Goal: Information Seeking & Learning: Find contact information

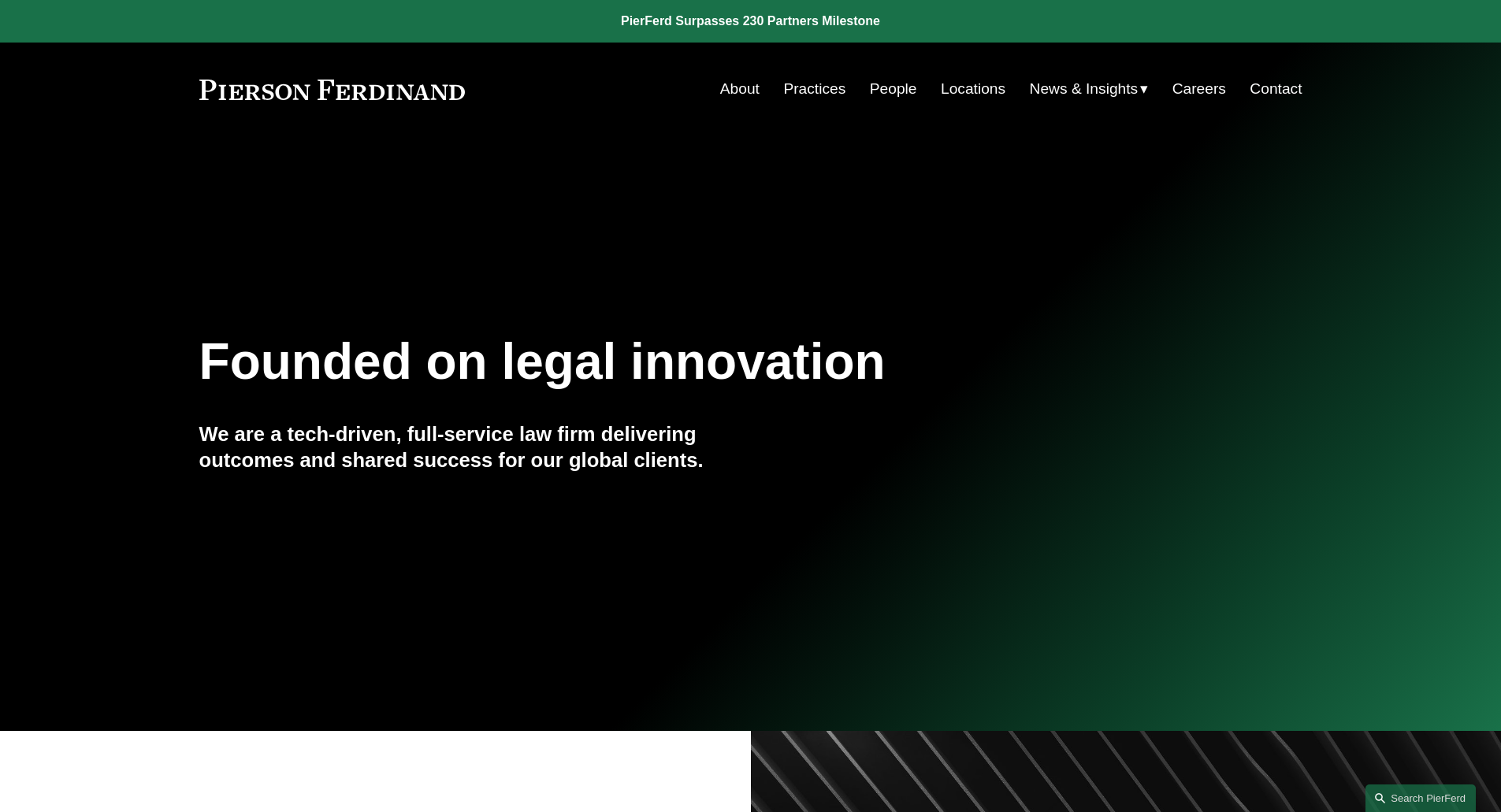
click at [959, 96] on link "Locations" at bounding box center [972, 89] width 64 height 30
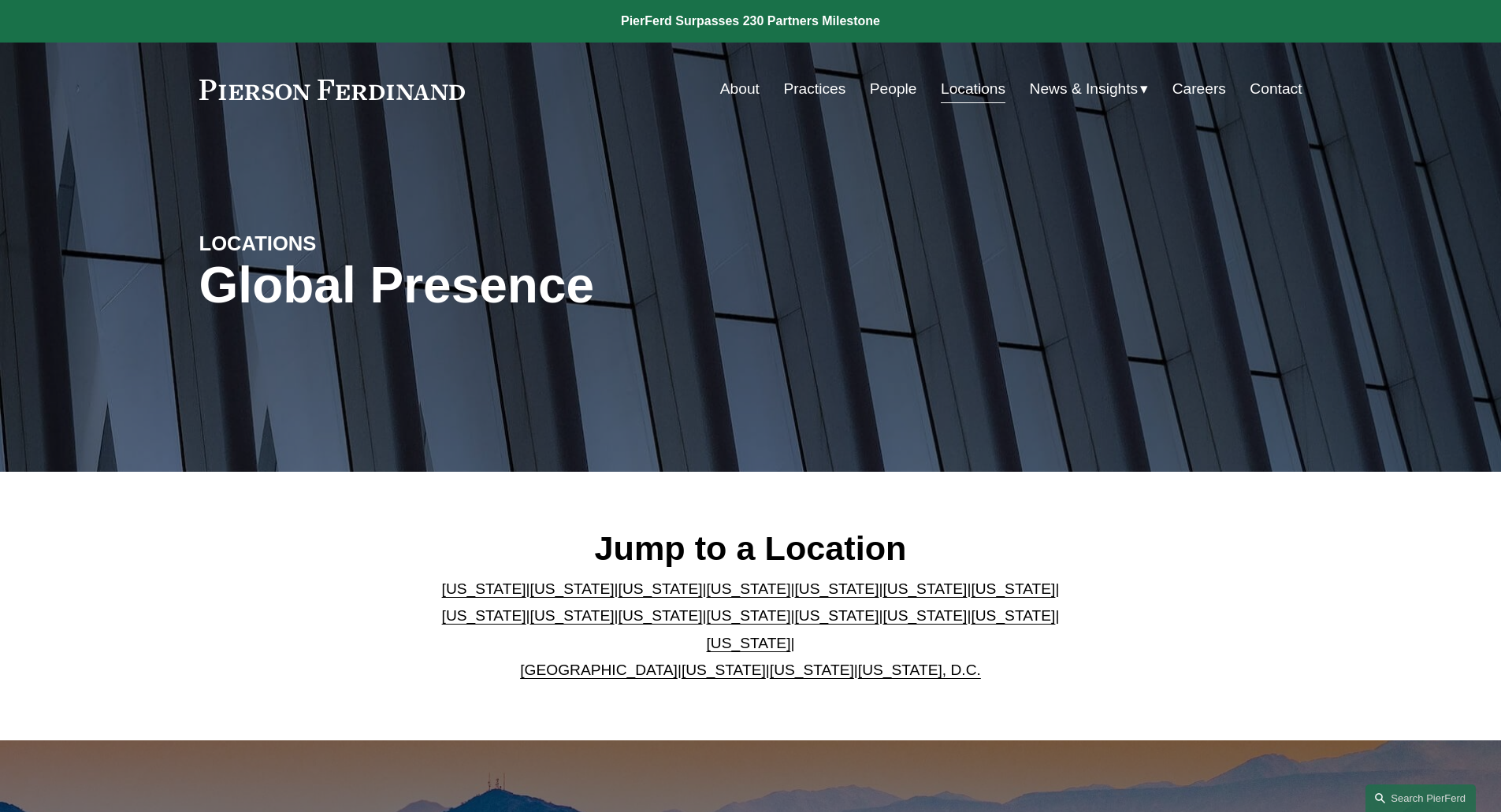
click at [489, 639] on p "Arizona | California | Colorado | Delaware | Florida | Georgia | Illinois | Mas…" at bounding box center [750, 630] width 643 height 109
click at [531, 623] on link "[US_STATE]" at bounding box center [572, 615] width 84 height 17
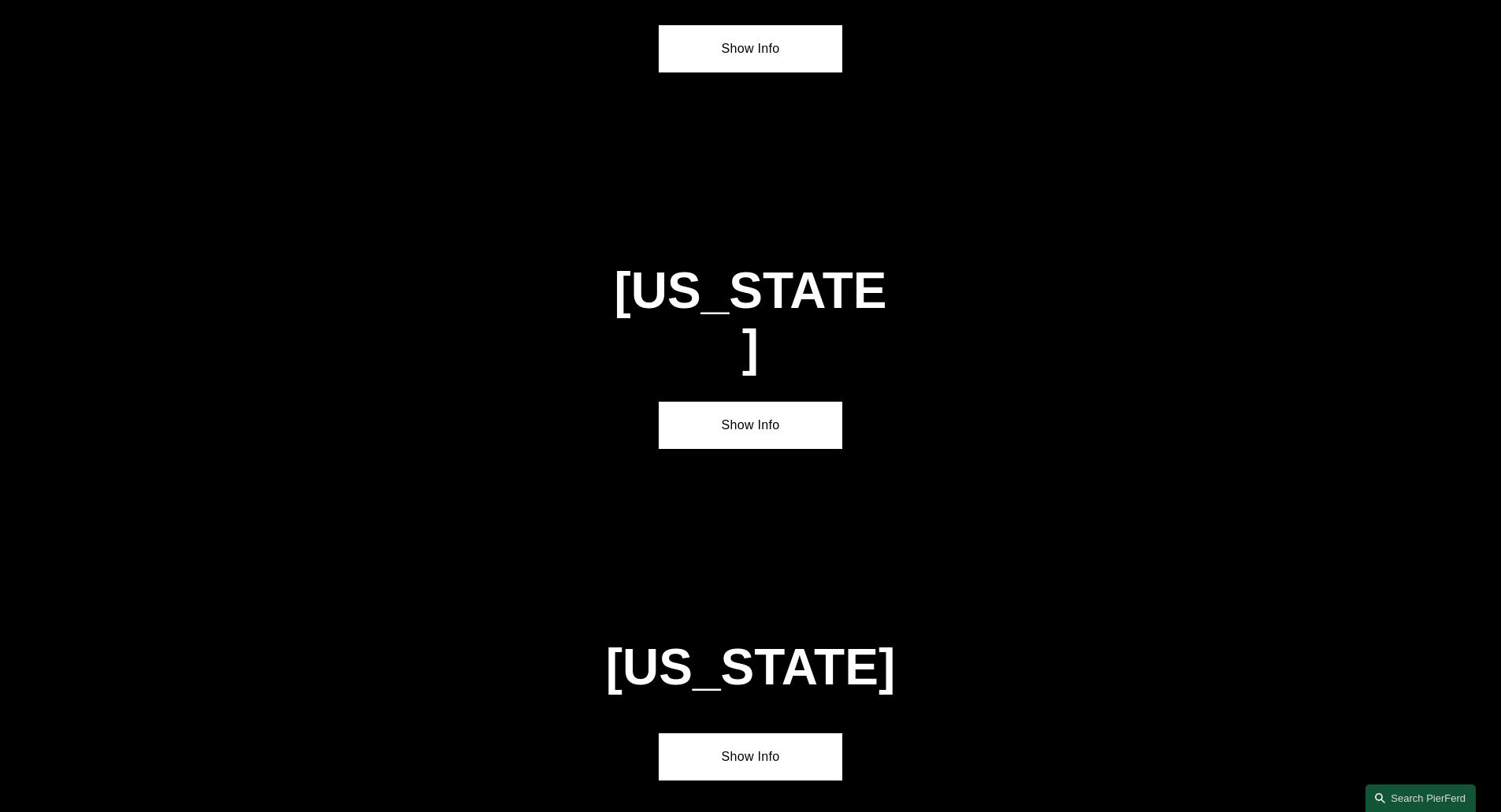
scroll to position [3395, 0]
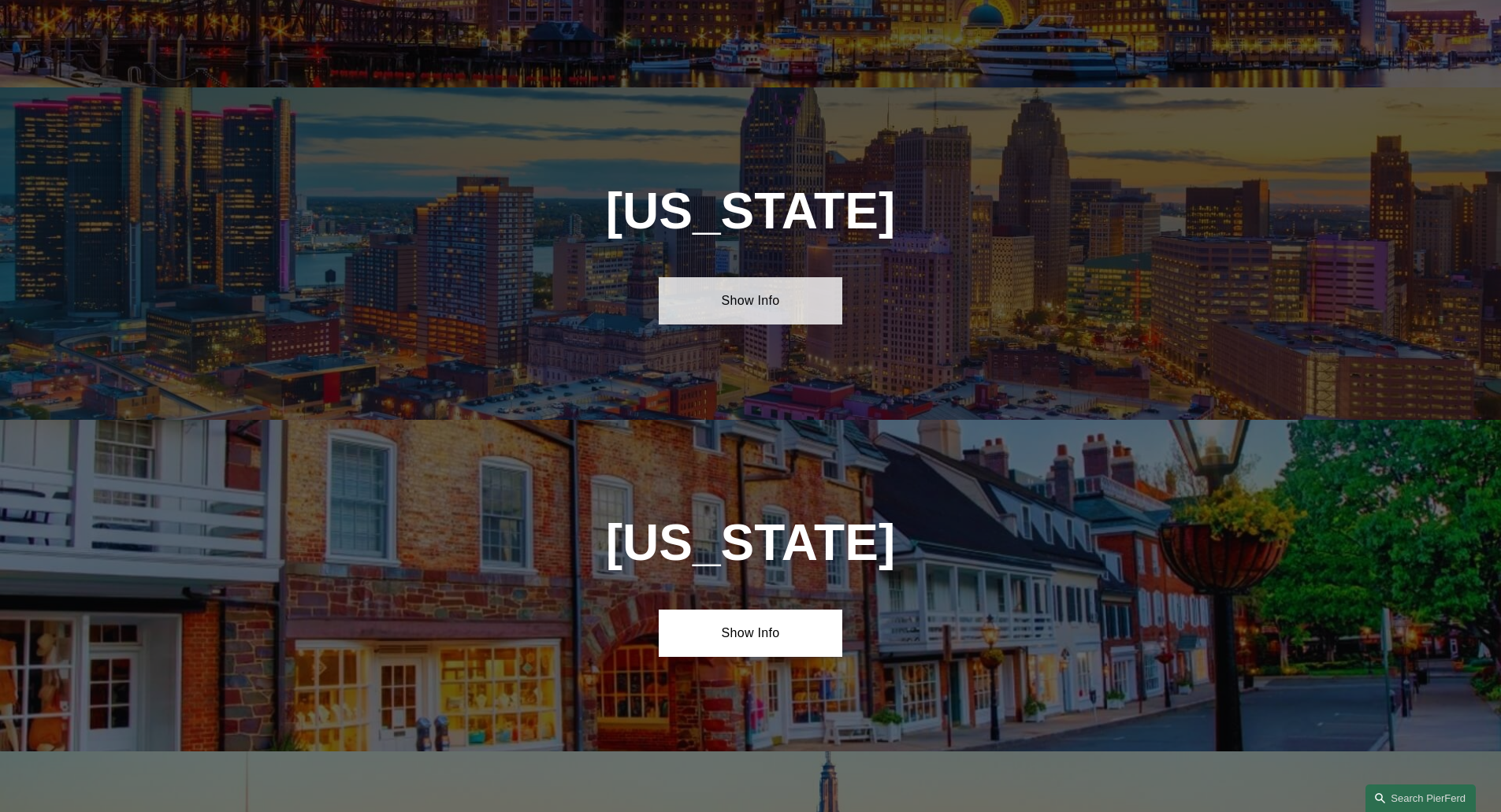
click at [716, 278] on link "Show Info" at bounding box center [750, 301] width 184 height 47
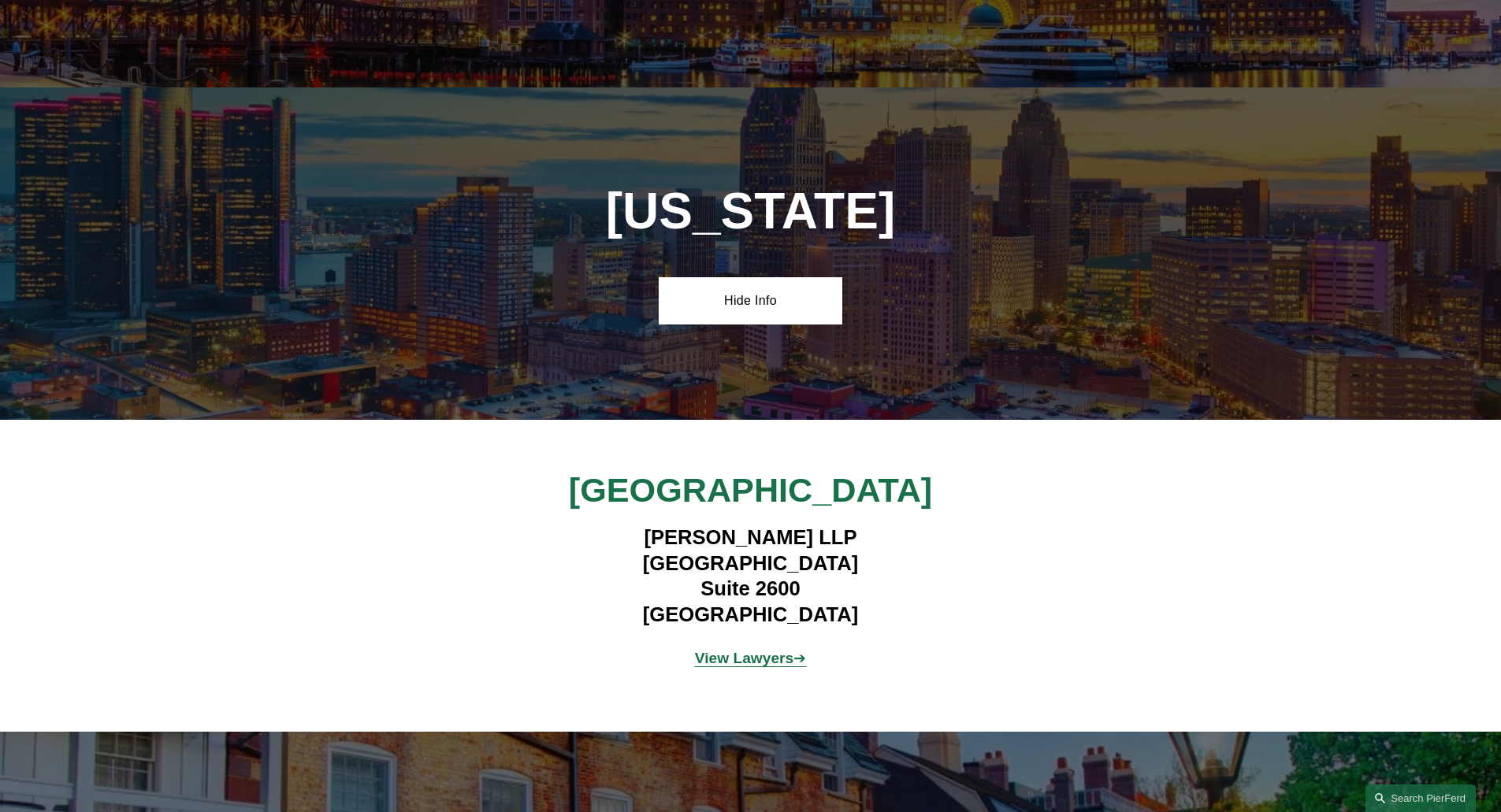
click at [713, 645] on p "View Lawyers ➔" at bounding box center [750, 659] width 459 height 28
click at [716, 650] on strong "View Lawyers" at bounding box center [744, 658] width 99 height 17
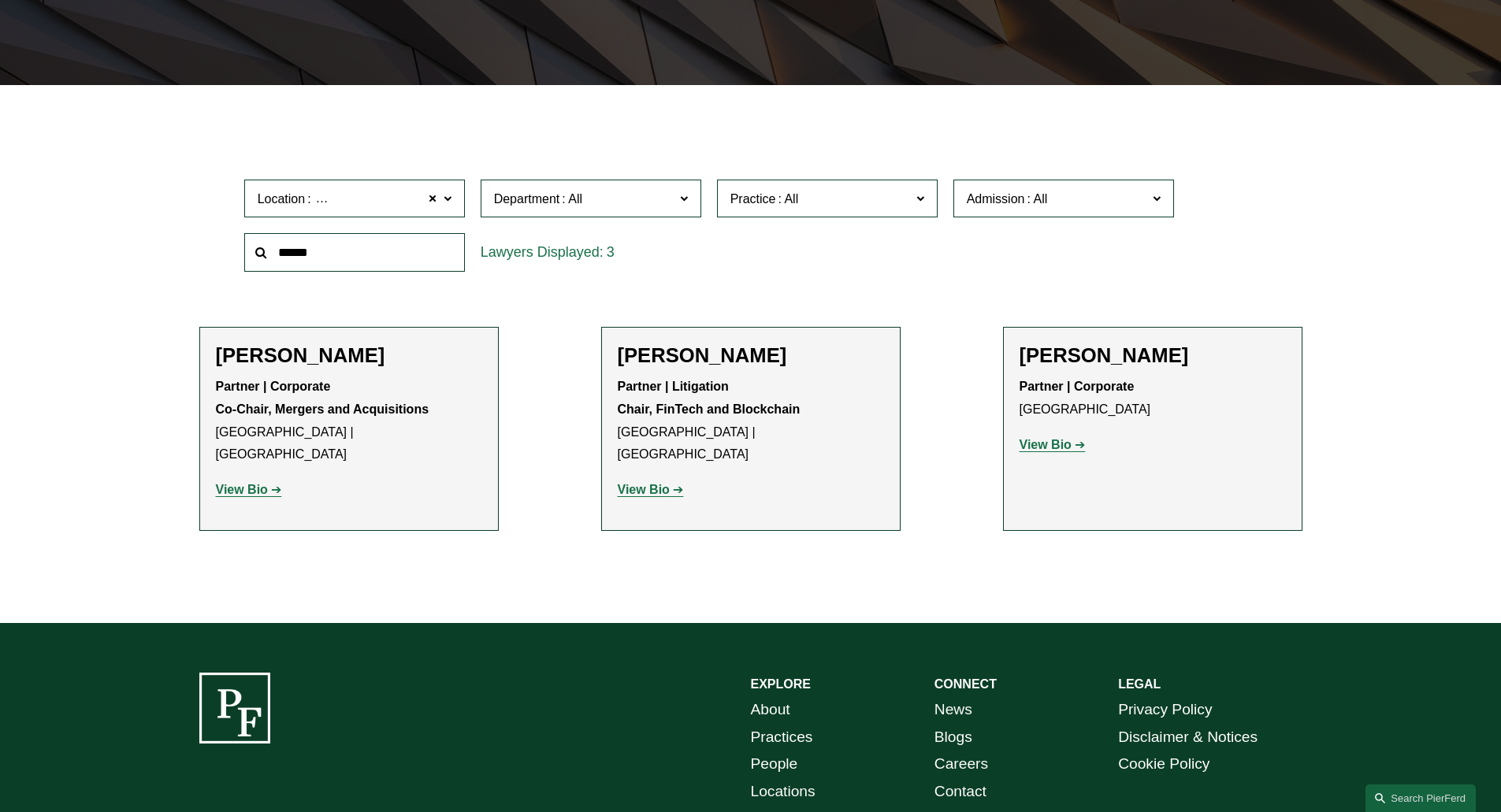
scroll to position [394, 0]
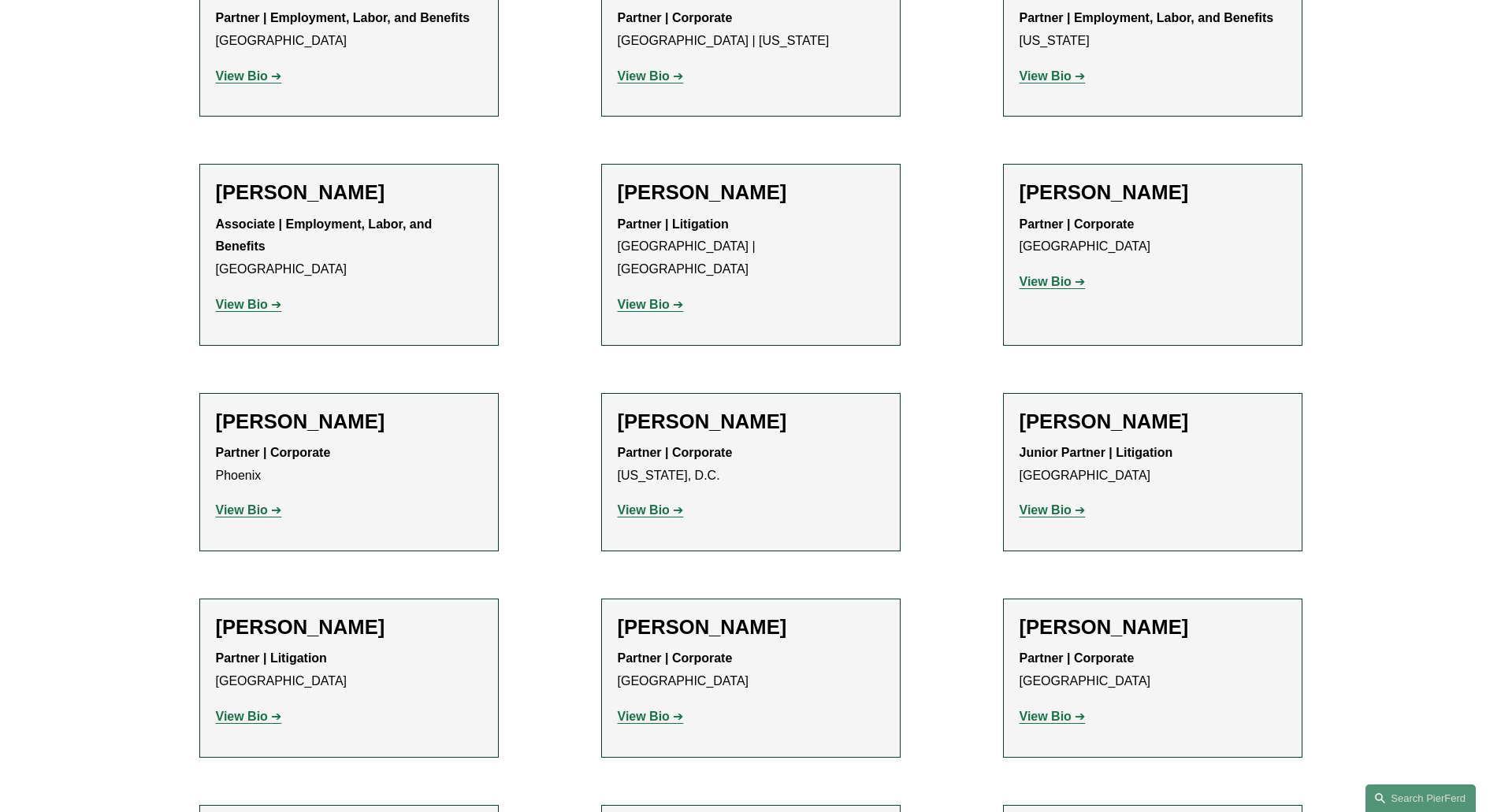
scroll to position [6852, 0]
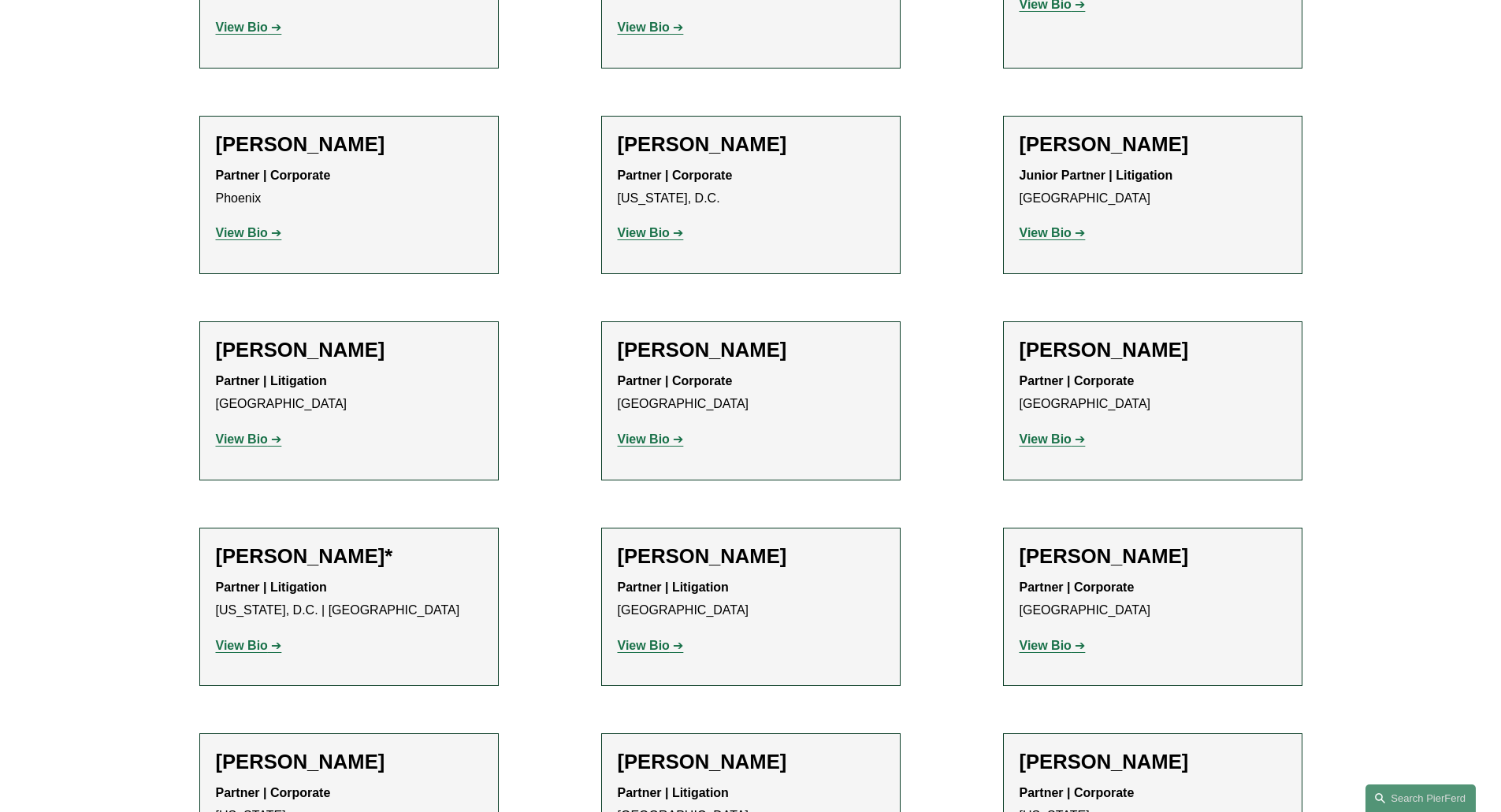
click at [1068, 639] on strong "View Bio" at bounding box center [1045, 646] width 52 height 14
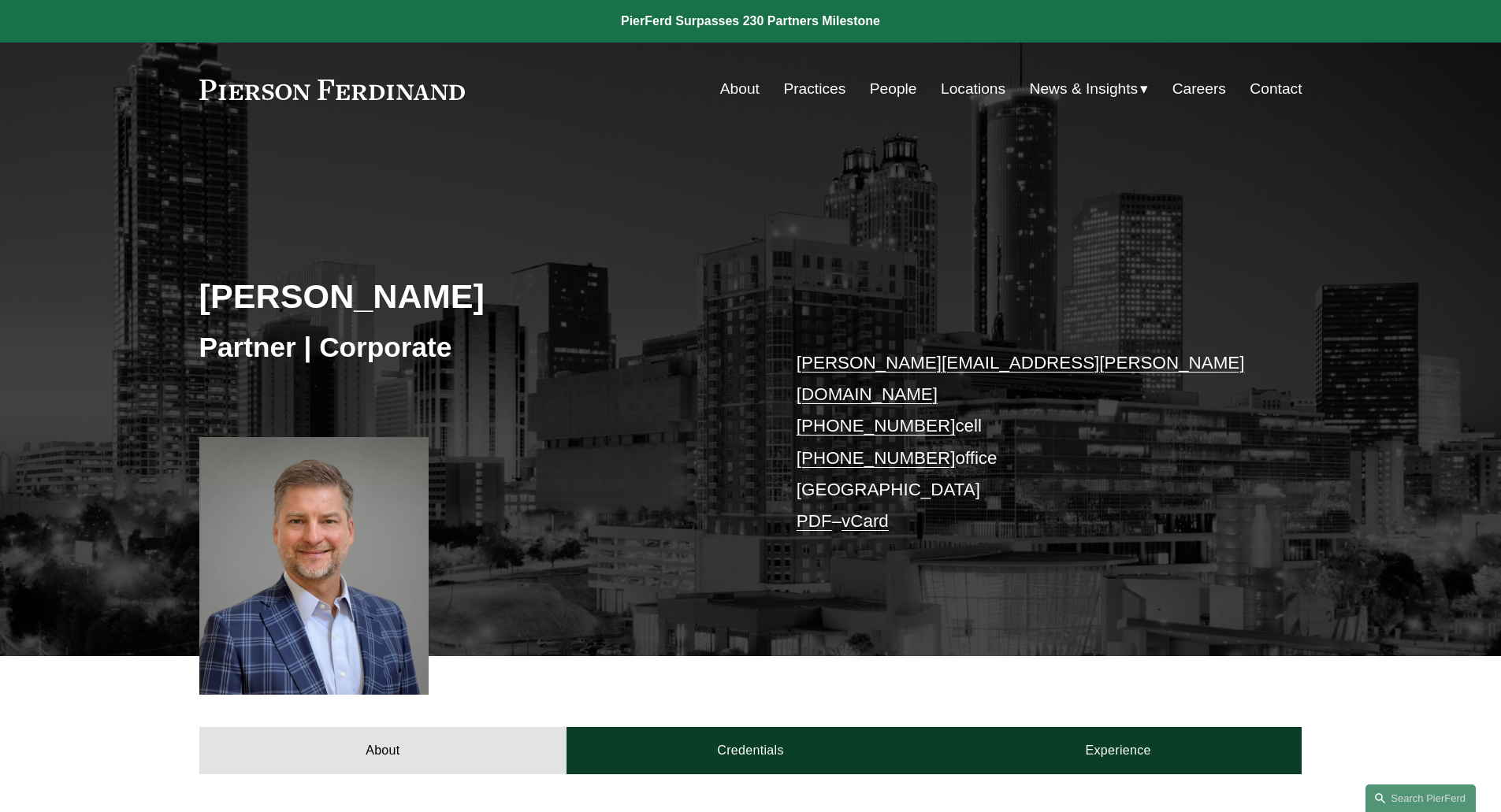
scroll to position [630, 0]
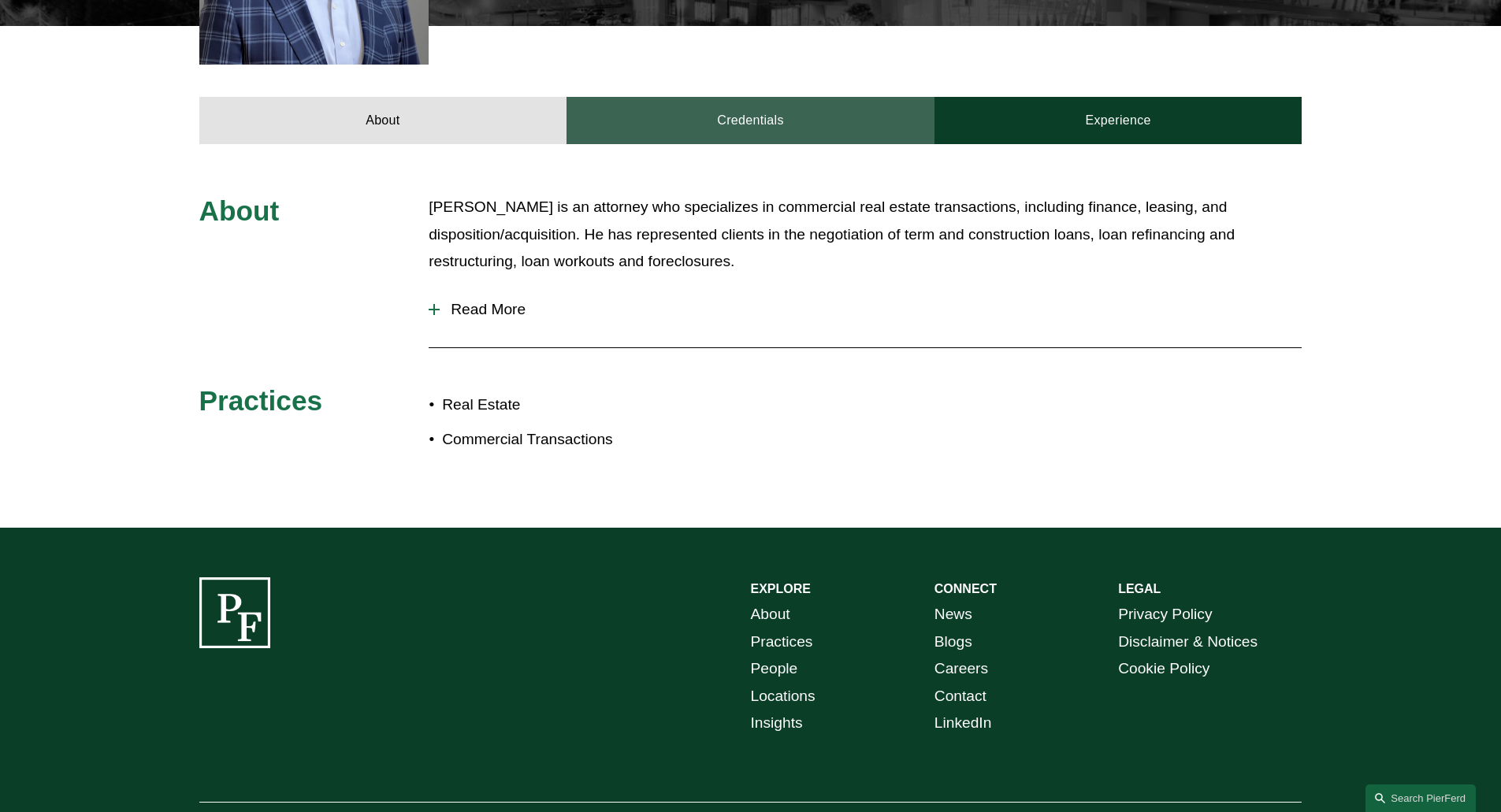
click at [754, 103] on link "Credentials" at bounding box center [750, 121] width 368 height 47
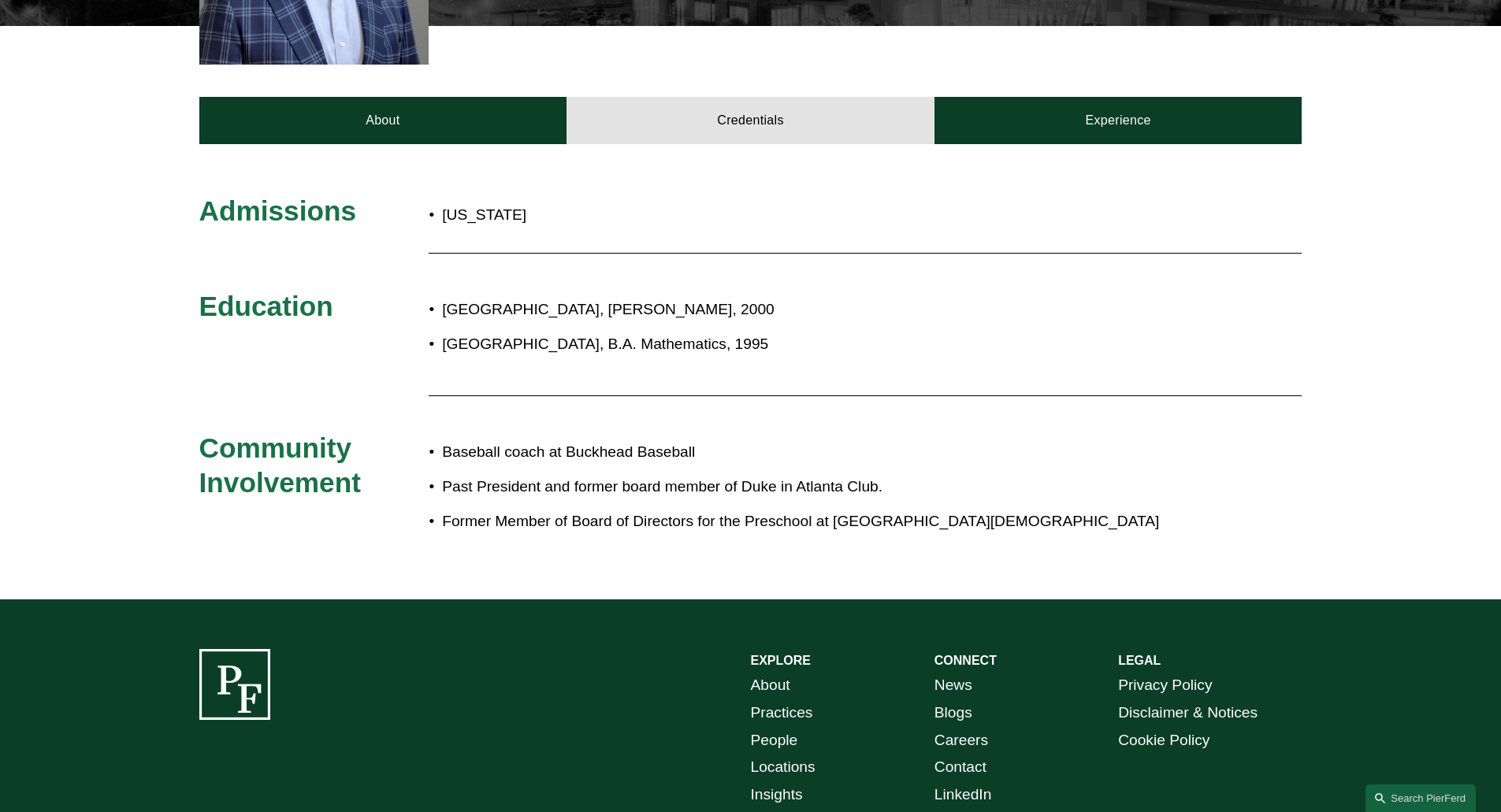
drag, startPoint x: 1063, startPoint y: 117, endPoint x: 914, endPoint y: 134, distance: 150.0
click at [1061, 118] on link "Experience" at bounding box center [1118, 121] width 368 height 47
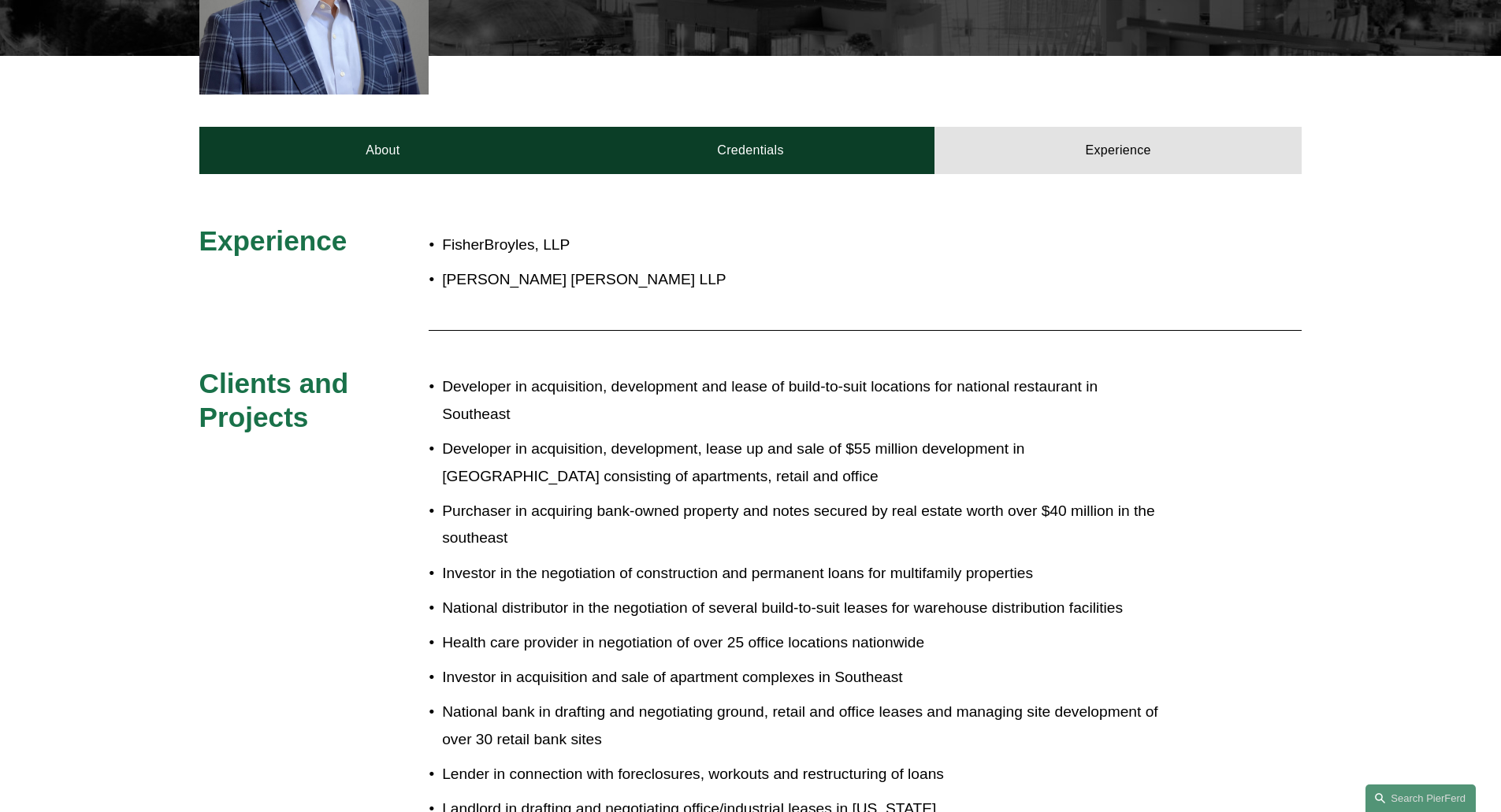
scroll to position [157, 0]
